Goal: Task Accomplishment & Management: Use online tool/utility

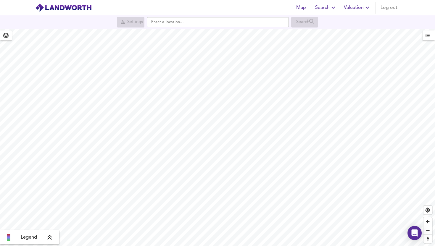
click at [349, 7] on span "Valuation" at bounding box center [357, 8] width 27 height 8
click at [342, 19] on li "New Valuation Report" at bounding box center [357, 21] width 71 height 11
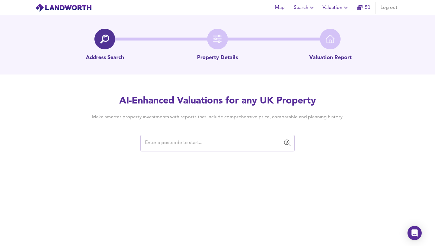
paste input "CV2 3F"
type input "CV2 3F"
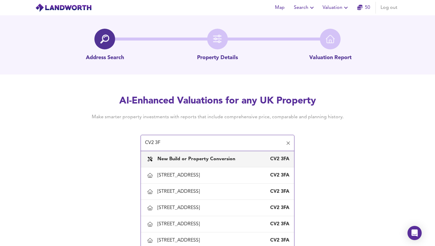
click at [196, 155] on div "New Build or Property Conversion CV2 3FA" at bounding box center [218, 159] width 144 height 12
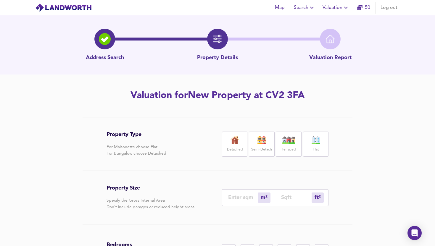
drag, startPoint x: 289, startPoint y: 140, endPoint x: 291, endPoint y: 211, distance: 70.5
click at [289, 140] on img at bounding box center [289, 140] width 15 height 8
click at [287, 197] on input "number" at bounding box center [296, 198] width 31 height 6
type input "0"
type input "1"
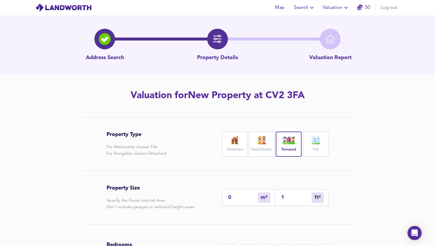
type input "1"
type input "10"
type input "9"
type input "100"
type input "93"
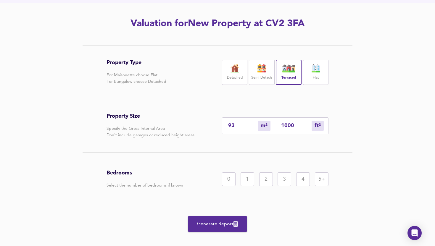
scroll to position [80, 0]
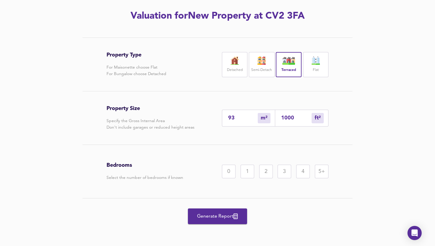
type input "1000"
click at [262, 173] on div "2" at bounding box center [266, 172] width 14 height 14
click at [231, 215] on span "Generate Report" at bounding box center [217, 217] width 47 height 8
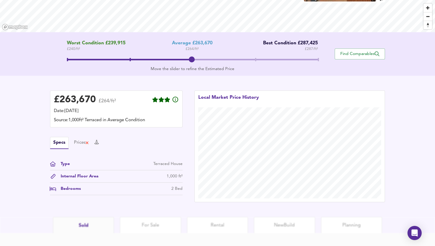
scroll to position [125, 0]
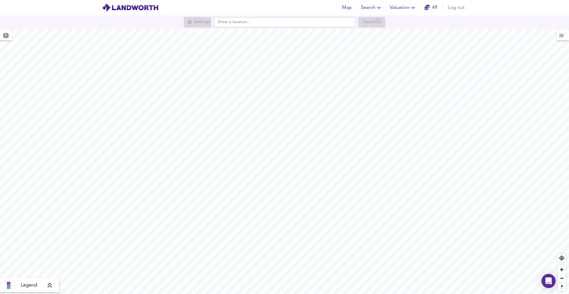
click at [392, 4] on span "Valuation" at bounding box center [403, 8] width 27 height 8
click at [383, 22] on li "New Valuation Report" at bounding box center [403, 21] width 71 height 11
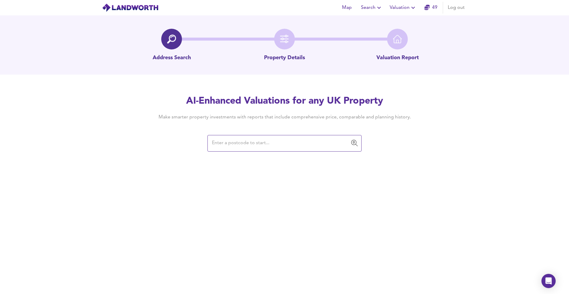
type input "CV2 3FL"
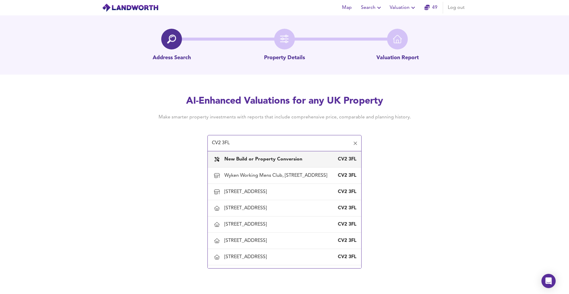
click at [265, 161] on b "New Build or Property Conversion" at bounding box center [263, 159] width 78 height 5
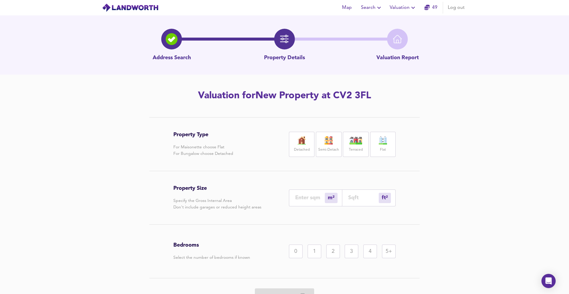
click at [364, 141] on div "Terraced" at bounding box center [355, 144] width 25 height 25
click at [345, 193] on div "ft² sqft" at bounding box center [368, 198] width 53 height 17
click at [350, 195] on input "number" at bounding box center [363, 198] width 31 height 6
type input "0"
type input "1"
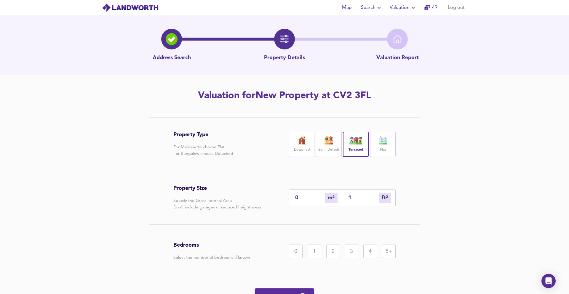
type input "1"
type input "10"
type input "9"
type input "100"
type input "93"
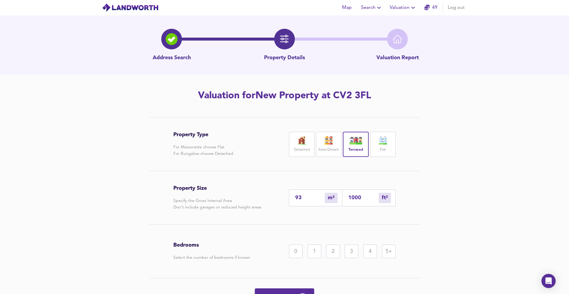
type input "1000"
drag, startPoint x: 331, startPoint y: 251, endPoint x: 311, endPoint y: 247, distance: 20.5
click at [331, 251] on div "2" at bounding box center [333, 252] width 14 height 14
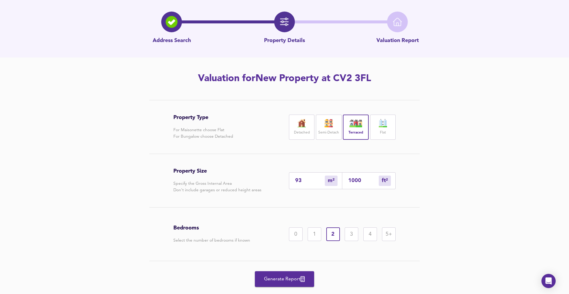
scroll to position [31, 0]
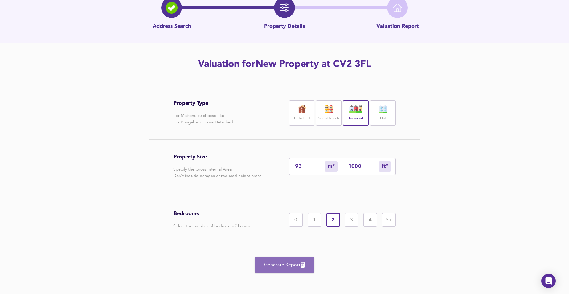
click at [295, 261] on span "Generate Report" at bounding box center [284, 265] width 47 height 8
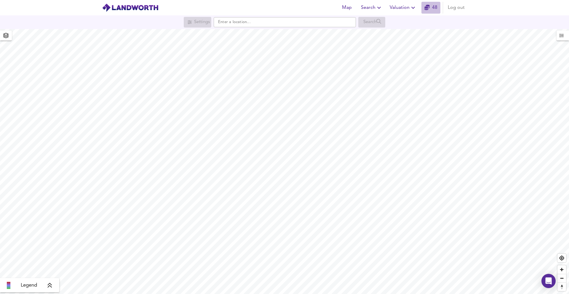
click at [425, 12] on button "48" at bounding box center [430, 8] width 19 height 12
click at [406, 11] on span "Valuation" at bounding box center [403, 8] width 27 height 8
click at [392, 18] on li "New Valuation Report" at bounding box center [403, 21] width 71 height 11
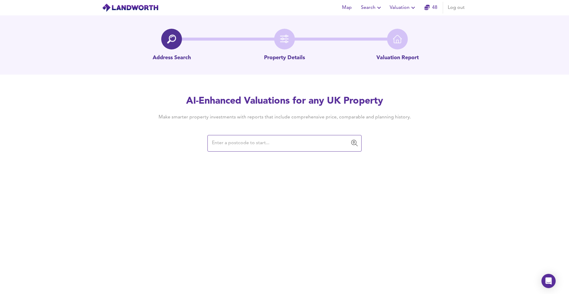
type input "CV2 3FL"
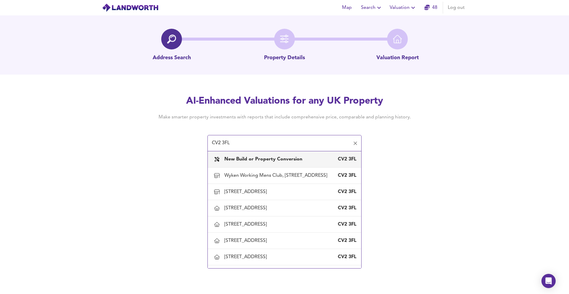
click at [263, 160] on b "New Build or Property Conversion" at bounding box center [263, 159] width 78 height 5
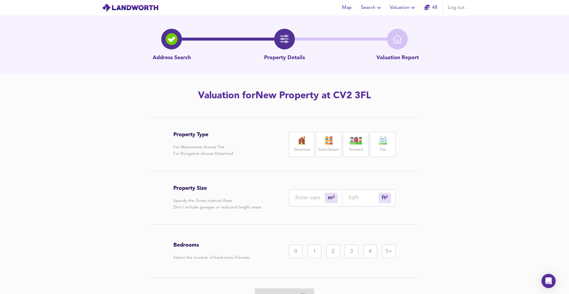
click at [328, 142] on img at bounding box center [328, 140] width 15 height 8
click at [363, 196] on input "number" at bounding box center [363, 198] width 31 height 6
type input "1"
type input "10"
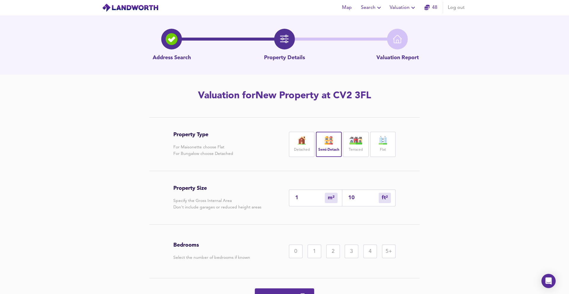
type input "9"
type input "100"
type input "93"
type input "1000"
drag, startPoint x: 350, startPoint y: 255, endPoint x: 326, endPoint y: 277, distance: 32.3
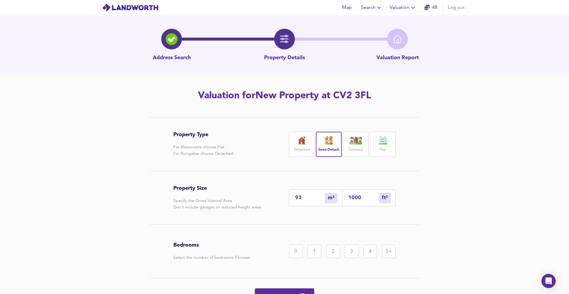
click at [349, 255] on div "3" at bounding box center [352, 252] width 14 height 14
click at [300, 291] on button "Generate Report" at bounding box center [284, 297] width 59 height 16
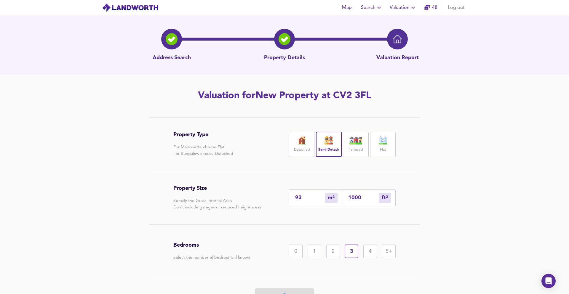
scroll to position [32, 0]
